Goal: Information Seeking & Learning: Check status

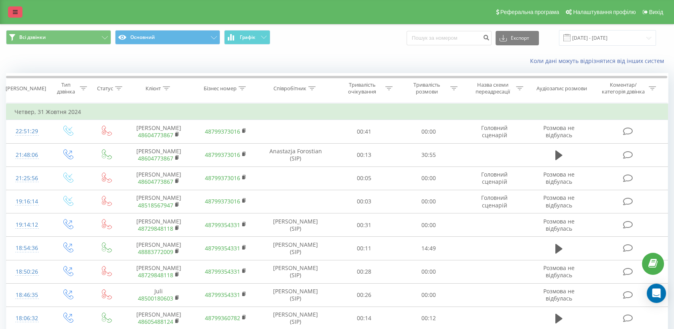
click at [16, 11] on icon at bounding box center [15, 12] width 5 height 6
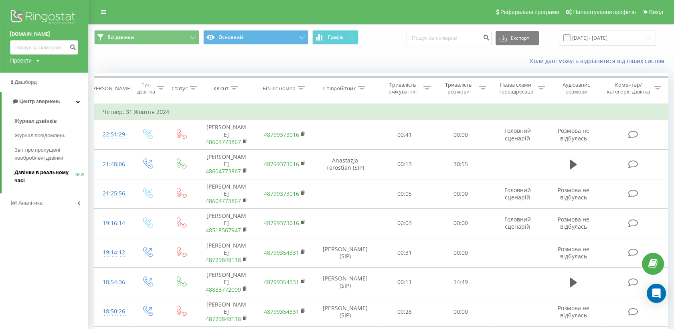
click at [47, 176] on span "Дзвінки в реальному часі" at bounding box center [44, 176] width 61 height 16
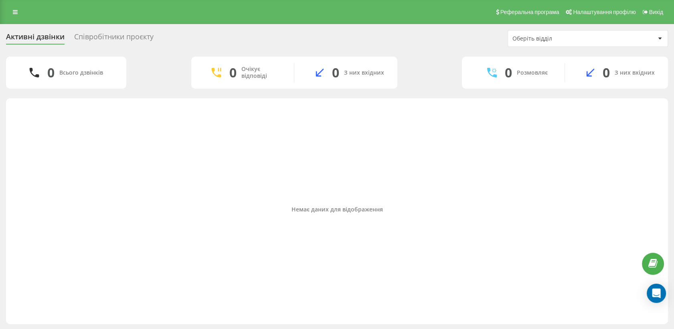
click at [121, 35] on div "Співробітники проєкту" at bounding box center [113, 38] width 79 height 12
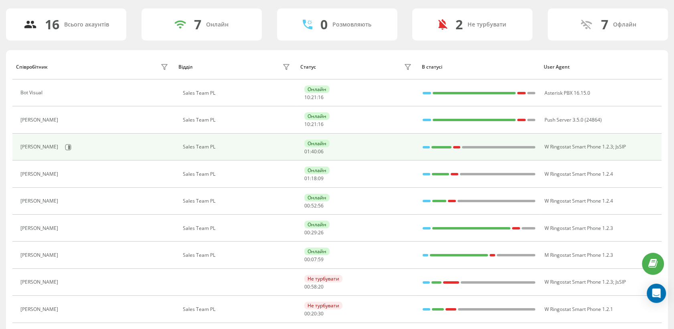
scroll to position [49, 0]
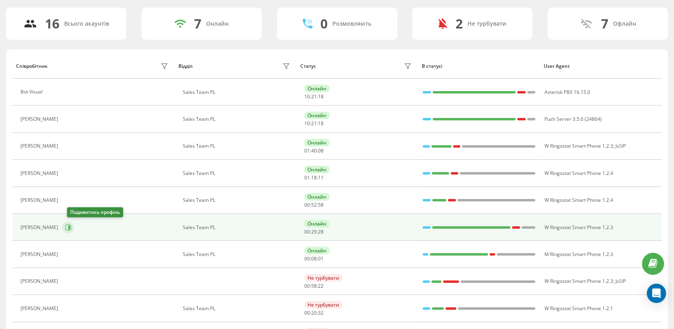
click at [71, 229] on icon at bounding box center [68, 227] width 6 height 6
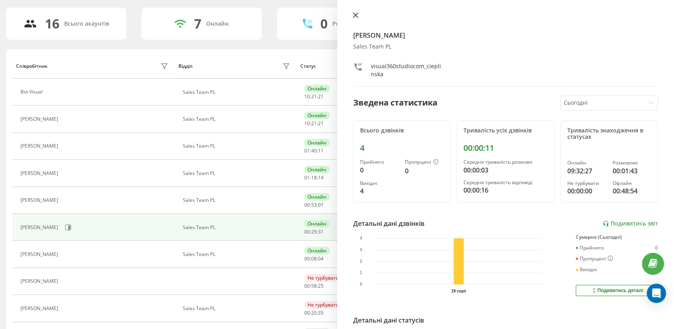
click at [356, 18] on button at bounding box center [355, 16] width 10 height 8
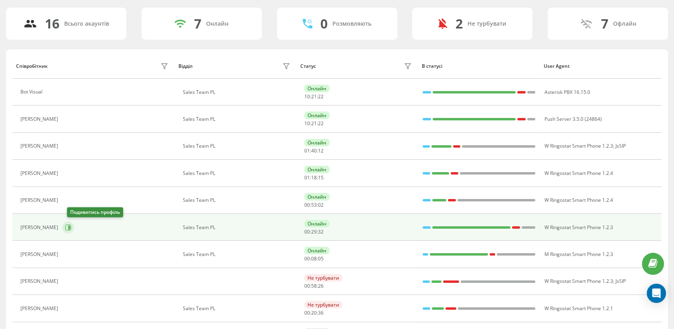
click at [71, 229] on icon at bounding box center [68, 227] width 6 height 6
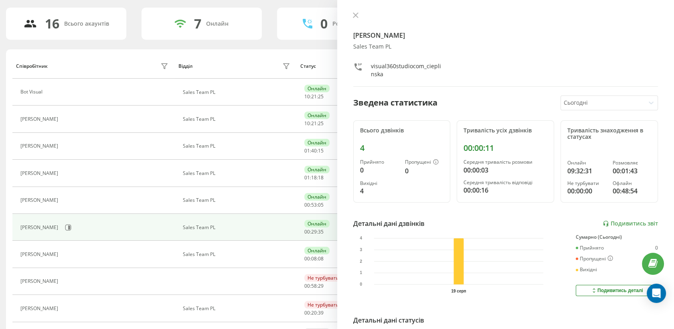
click at [353, 12] on button at bounding box center [355, 16] width 10 height 8
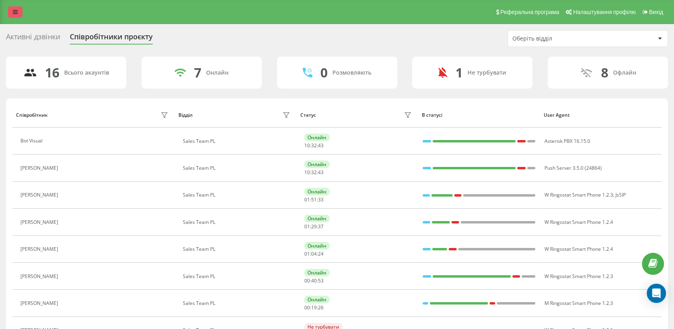
click at [15, 10] on icon at bounding box center [15, 12] width 5 height 6
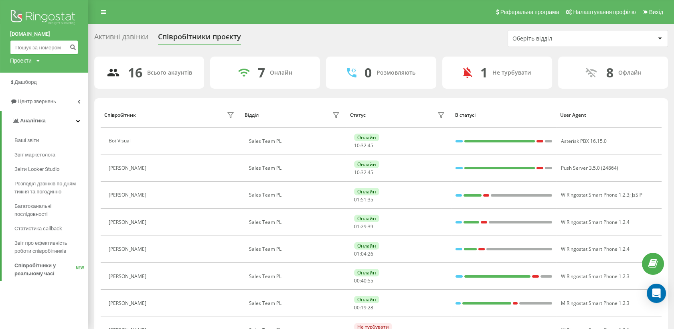
paste input "48536252917"
click at [48, 45] on input "48536252917" at bounding box center [44, 47] width 68 height 14
type input "48536252917"
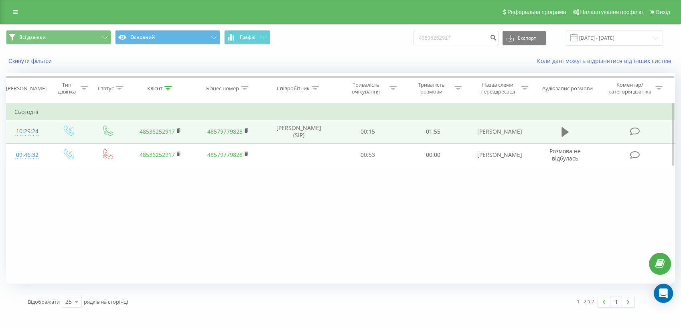
click at [560, 131] on button at bounding box center [565, 132] width 12 height 12
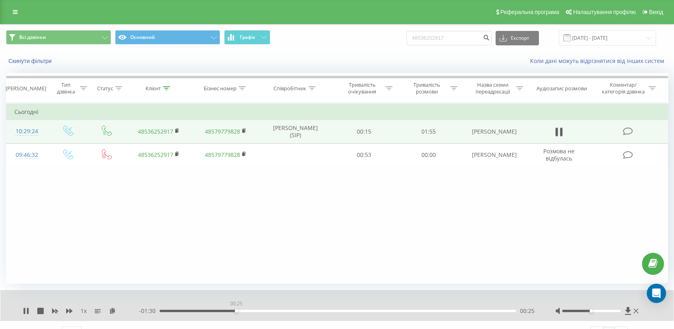
click at [236, 309] on div "00:25" at bounding box center [338, 310] width 356 height 2
click at [283, 311] on div "00:40" at bounding box center [338, 310] width 356 height 2
click at [328, 311] on div "00:54" at bounding box center [338, 310] width 356 height 2
click at [362, 309] on div "01:05" at bounding box center [338, 310] width 356 height 2
click at [378, 309] on div "01:11" at bounding box center [338, 310] width 356 height 2
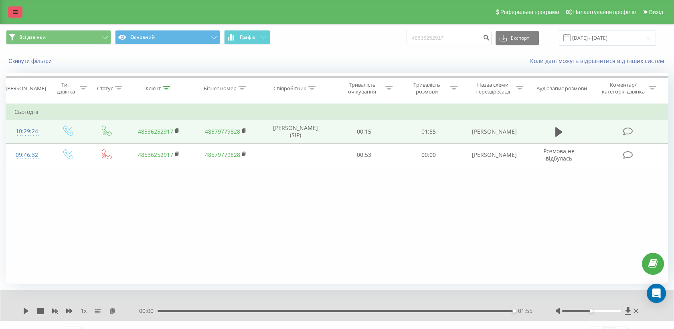
click at [16, 14] on icon at bounding box center [15, 12] width 5 height 6
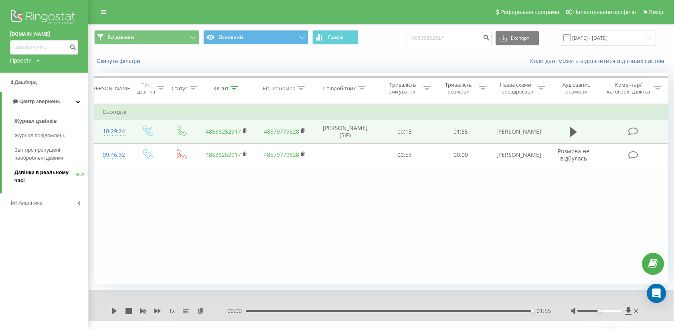
click at [51, 172] on span "Дзвінки в реальному часі" at bounding box center [44, 176] width 61 height 16
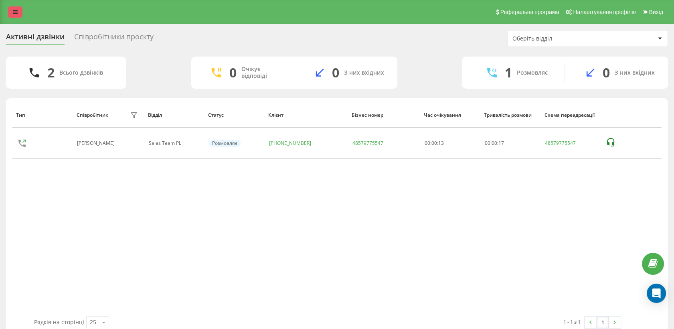
click at [16, 13] on icon at bounding box center [15, 12] width 5 height 6
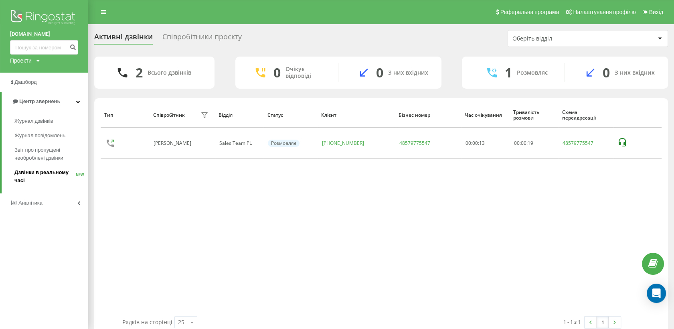
click at [49, 178] on span "Дзвінки в реальному часі" at bounding box center [44, 176] width 61 height 16
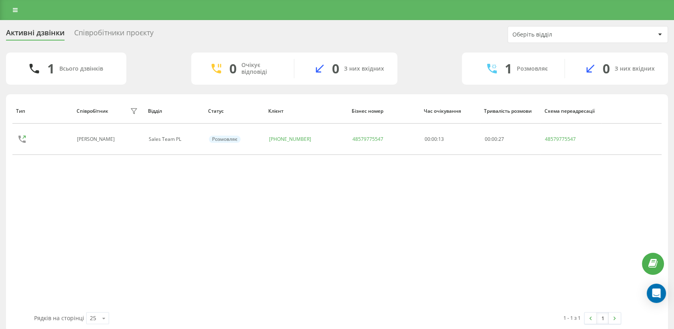
click at [122, 30] on div "Співробітники проєкту" at bounding box center [113, 34] width 79 height 12
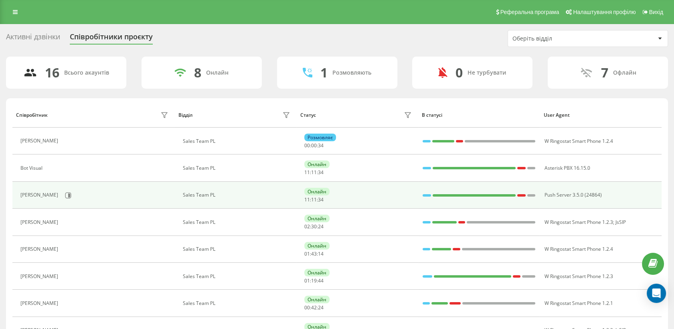
scroll to position [37, 0]
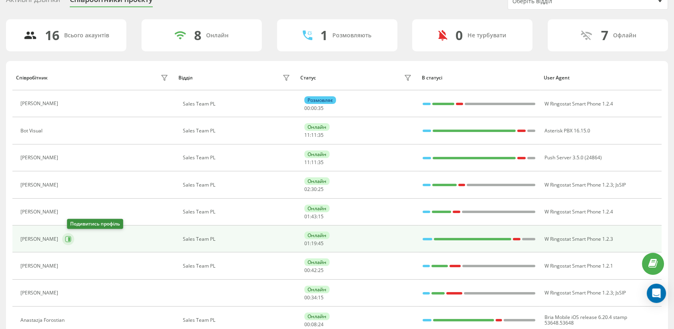
click at [74, 233] on button at bounding box center [68, 239] width 12 height 12
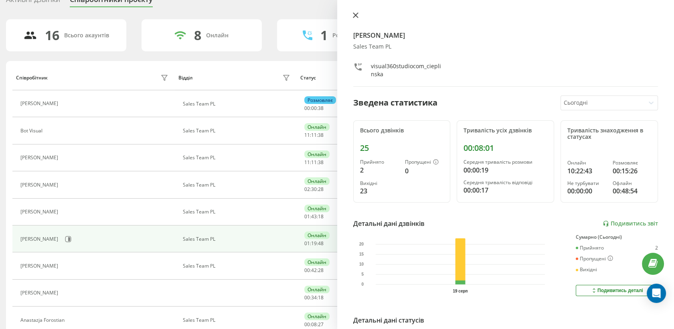
click at [356, 13] on icon at bounding box center [356, 15] width 6 height 6
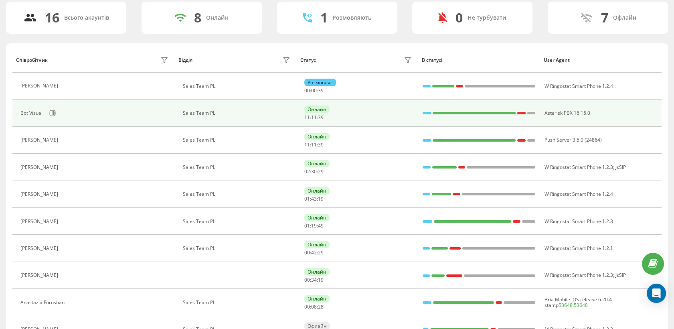
scroll to position [55, 0]
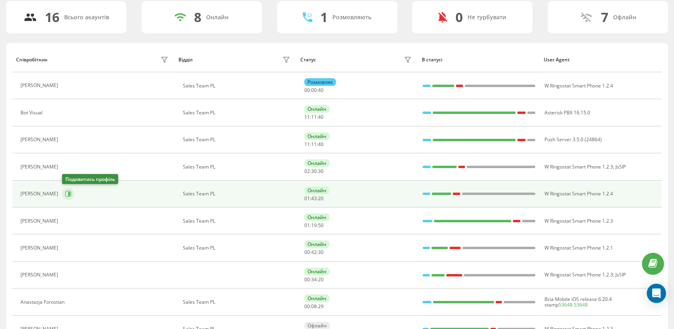
click at [72, 194] on button at bounding box center [68, 194] width 12 height 12
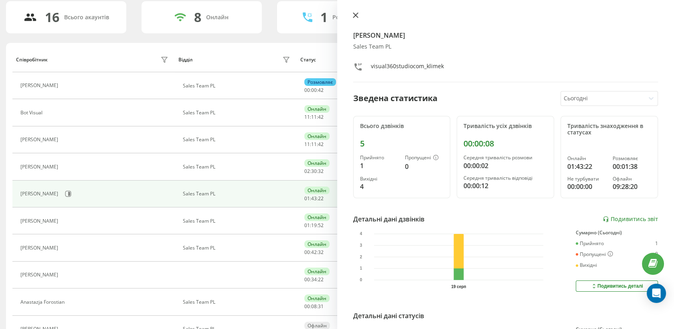
click at [359, 14] on button at bounding box center [355, 16] width 10 height 8
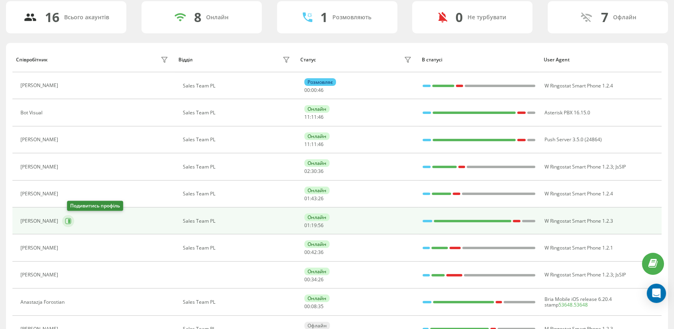
click at [71, 223] on icon at bounding box center [68, 221] width 6 height 6
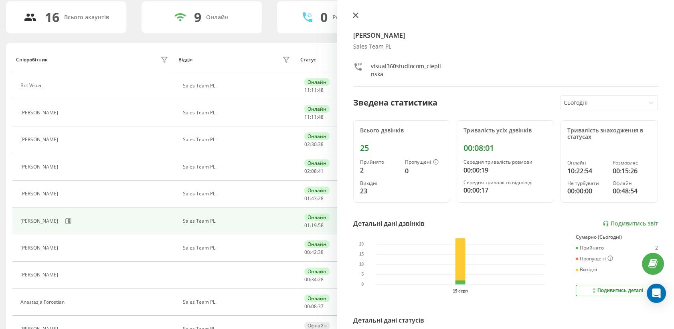
click at [353, 17] on icon at bounding box center [356, 15] width 6 height 6
